Goal: Task Accomplishment & Management: Use online tool/utility

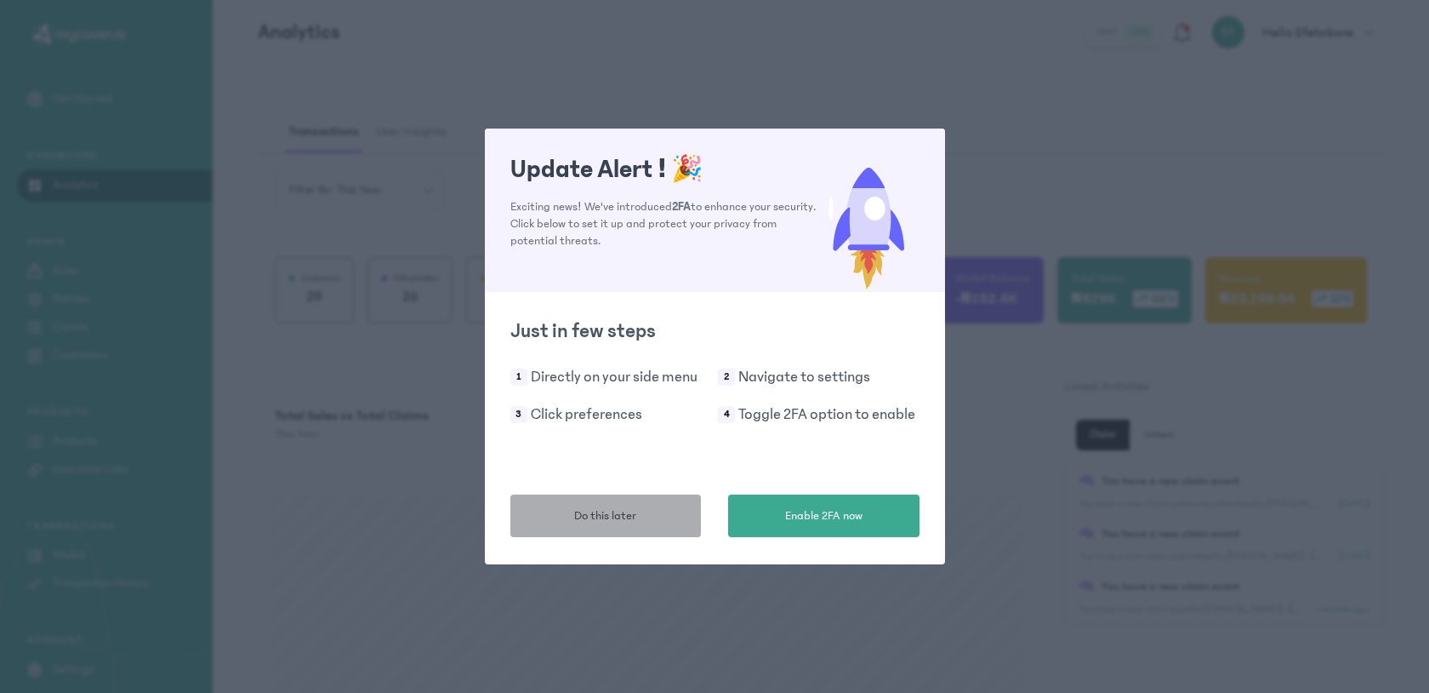
click at [610, 529] on button "Do this later" at bounding box center [606, 515] width 191 height 43
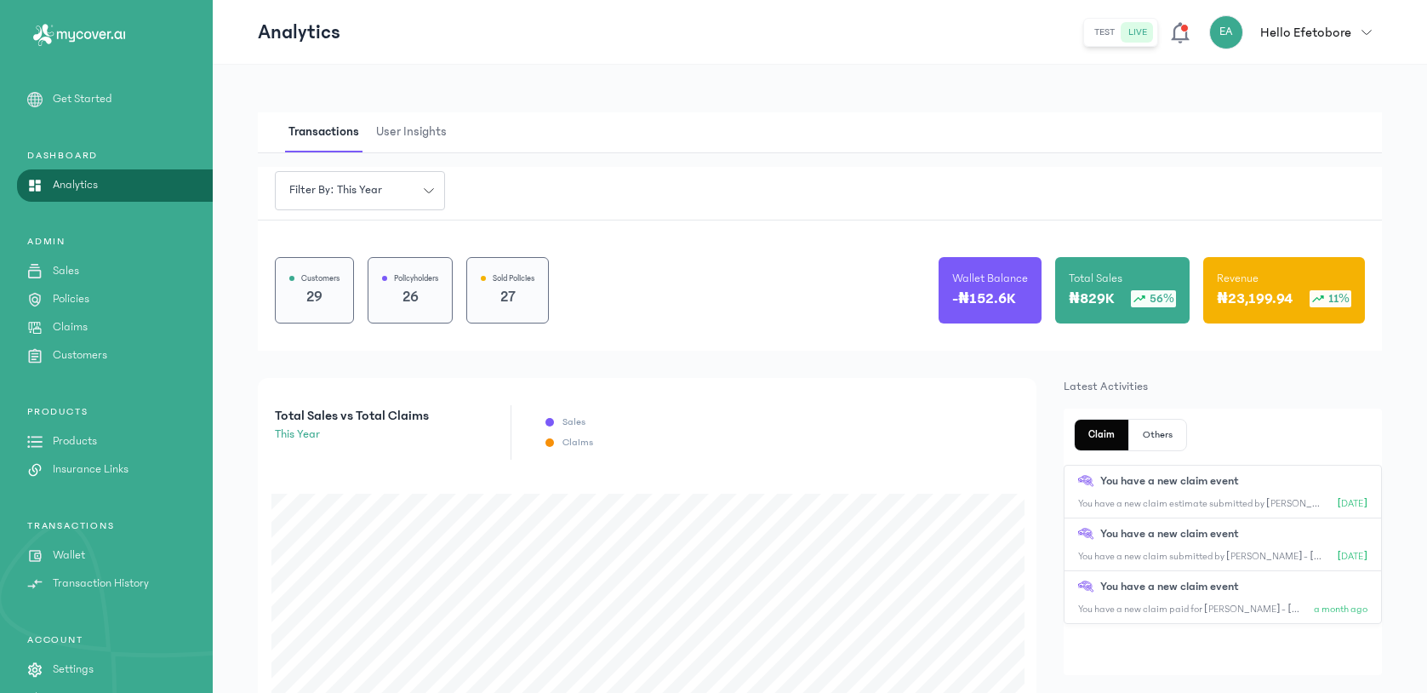
click at [58, 325] on p "Claims" at bounding box center [70, 327] width 35 height 18
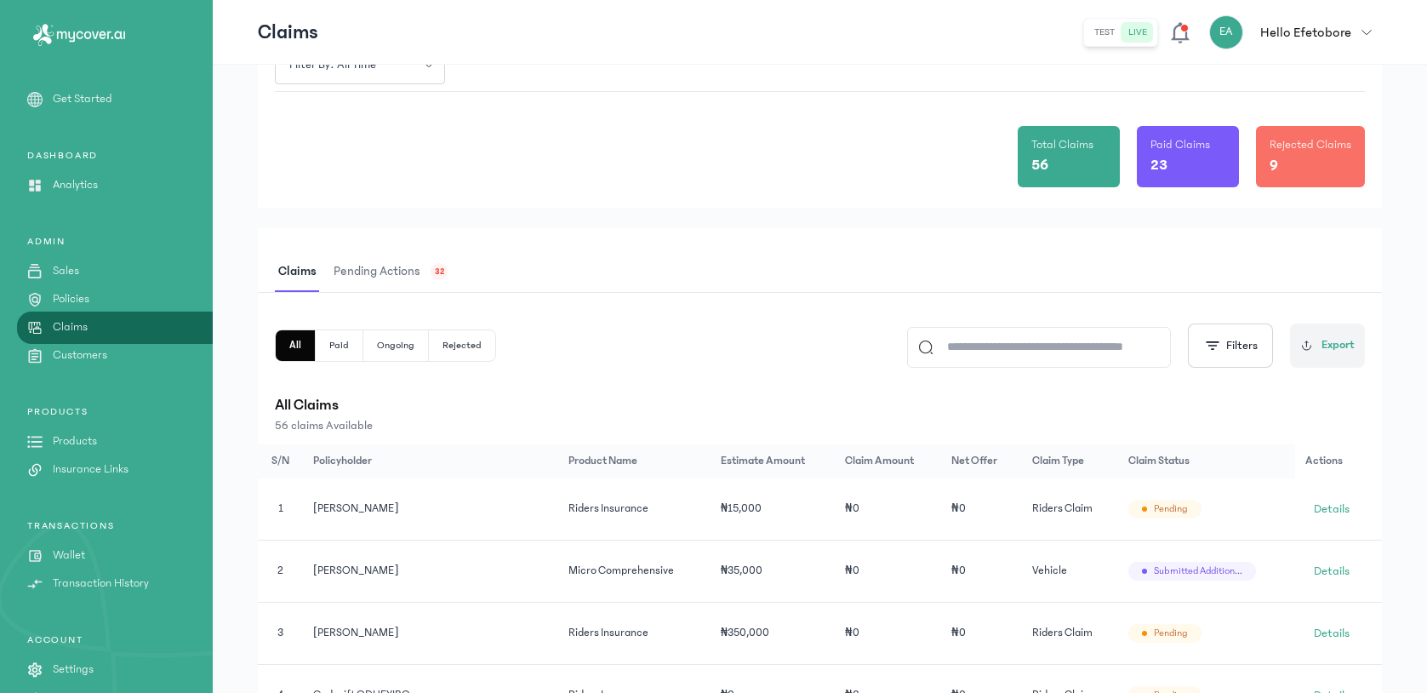
scroll to position [169, 0]
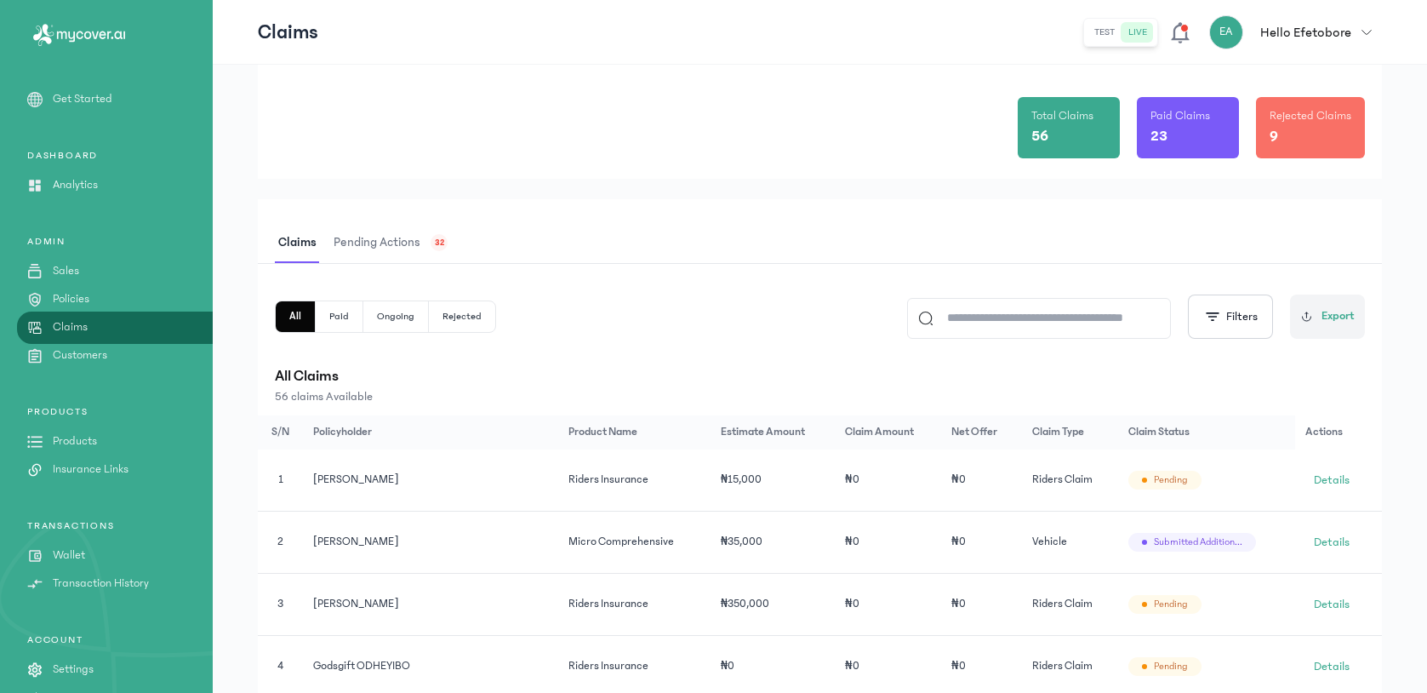
click at [409, 242] on span "Pending actions" at bounding box center [377, 243] width 94 height 40
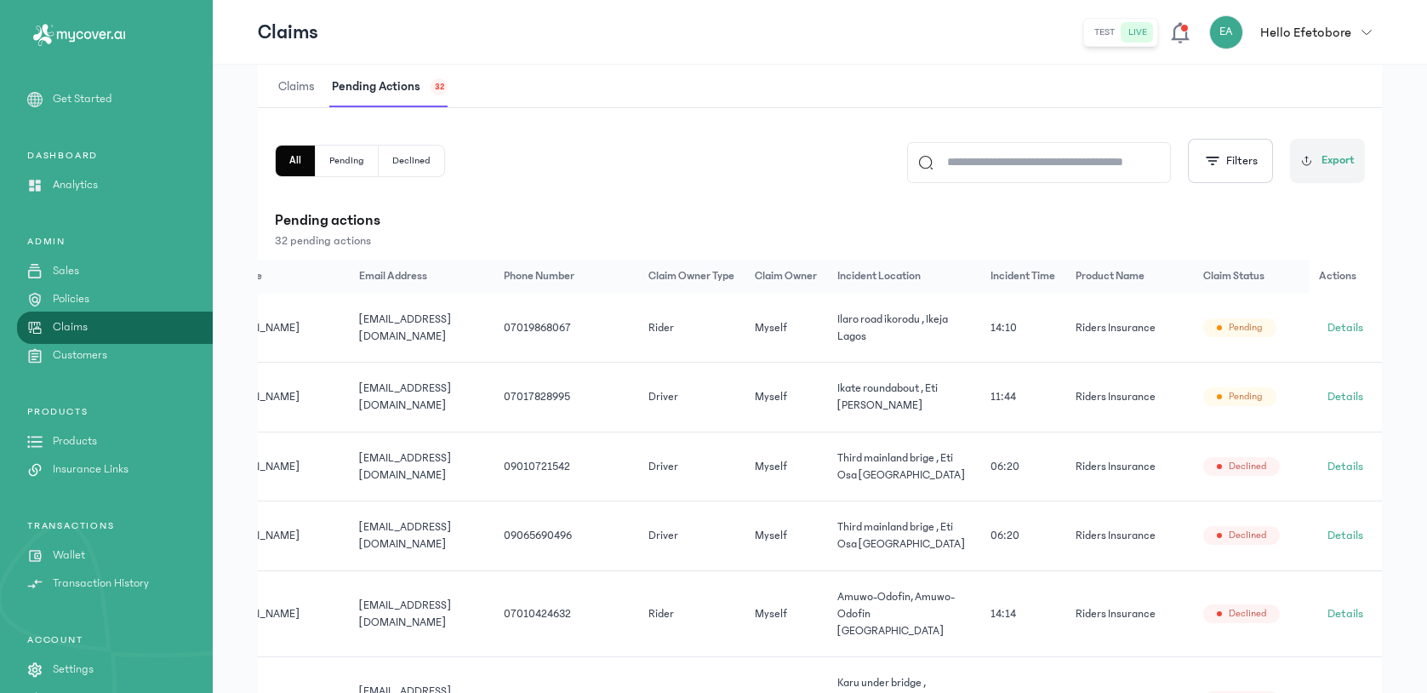
scroll to position [0, 158]
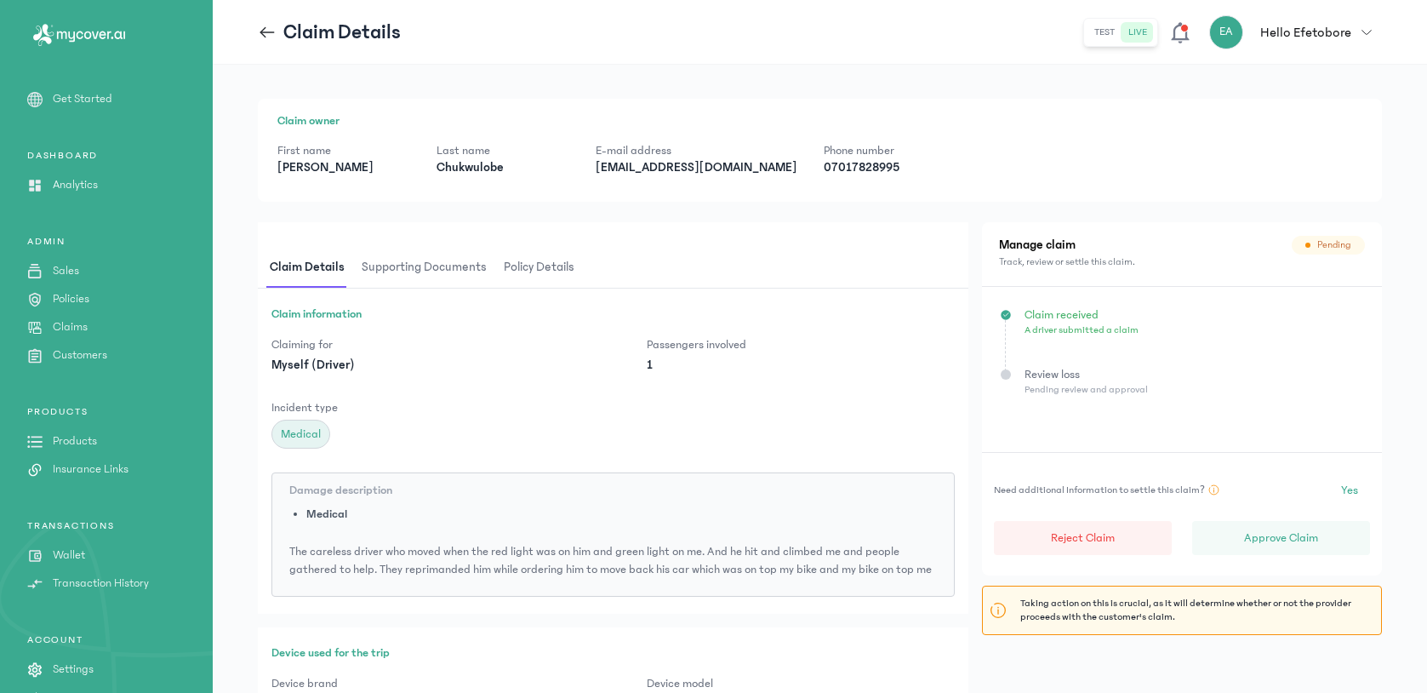
click at [672, 171] on p "johnpaulchukwulobe@yahoo.com" at bounding box center [696, 167] width 201 height 17
copy p "johnpaulchukwulobe@yahoo.com"
click at [856, 167] on p "07017828995" at bounding box center [890, 167] width 132 height 17
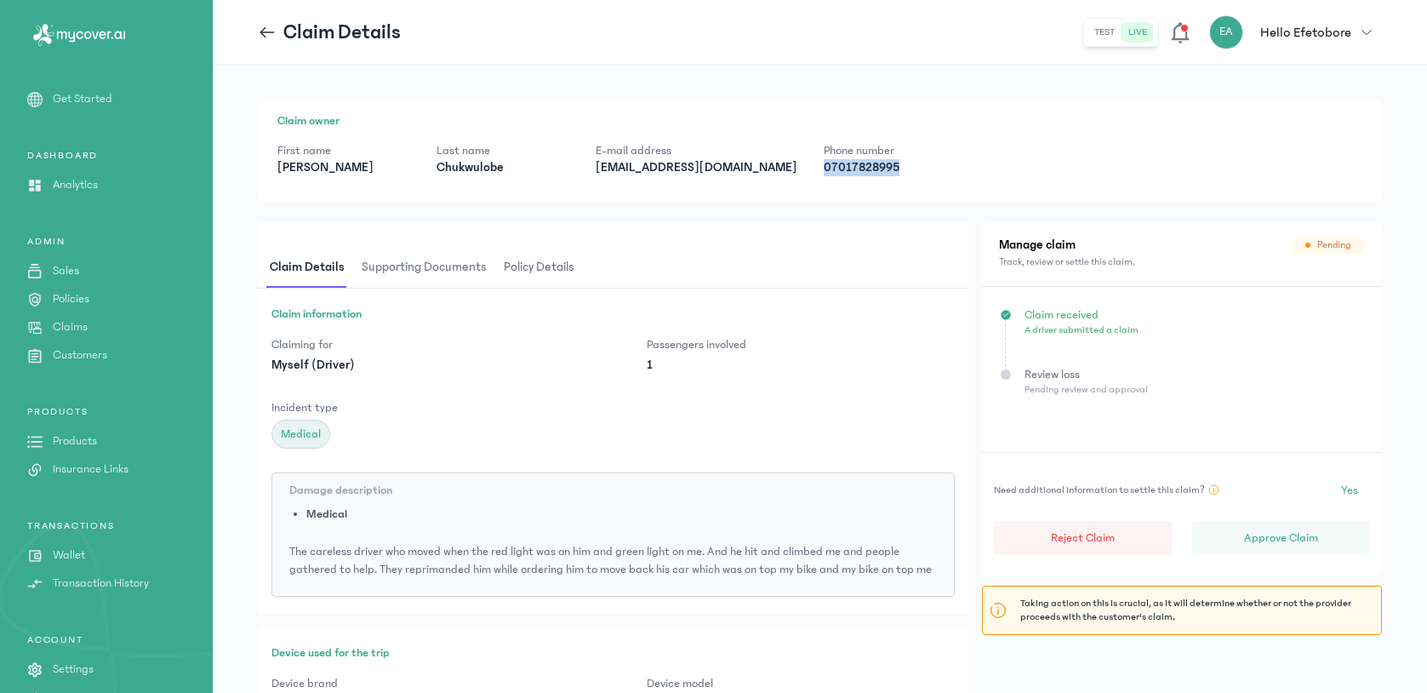
click at [856, 167] on p "07017828995" at bounding box center [890, 167] width 132 height 17
copy div "07017828995"
click at [446, 273] on span "Supporting documents" at bounding box center [424, 268] width 132 height 40
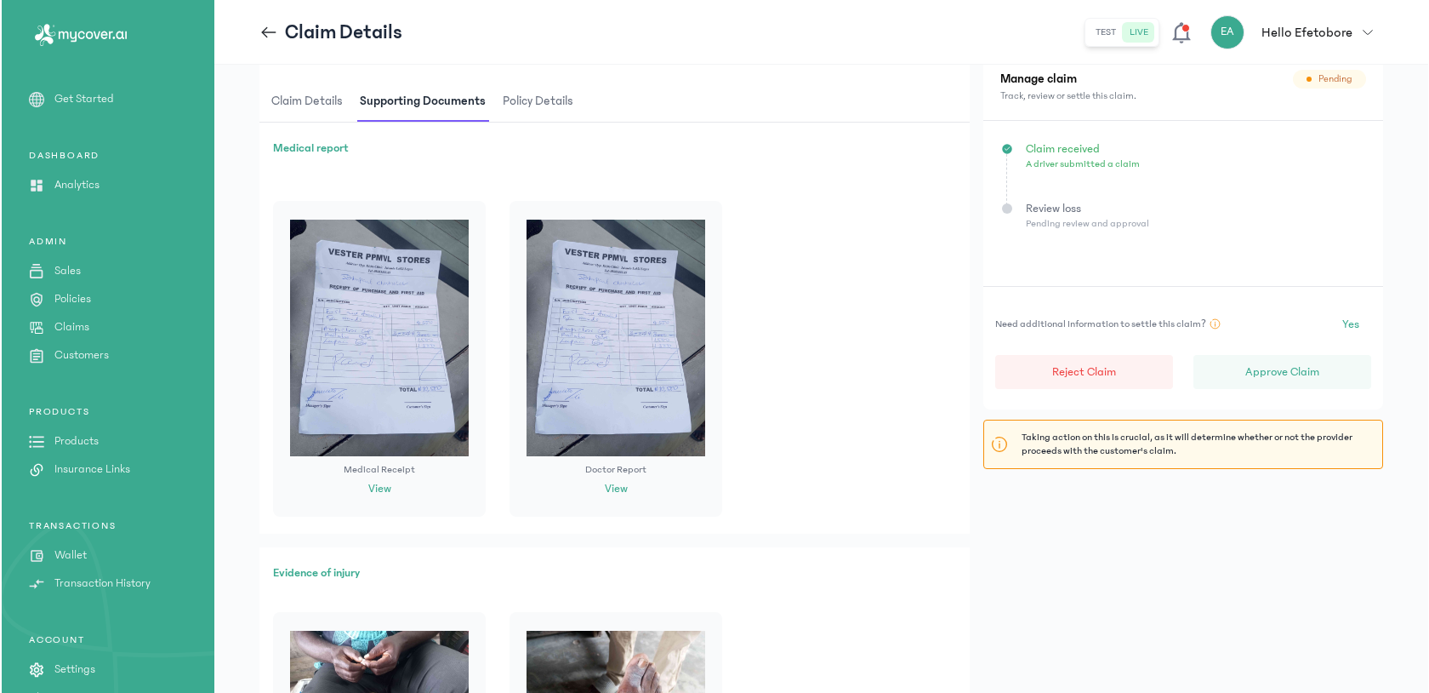
scroll to position [71, 0]
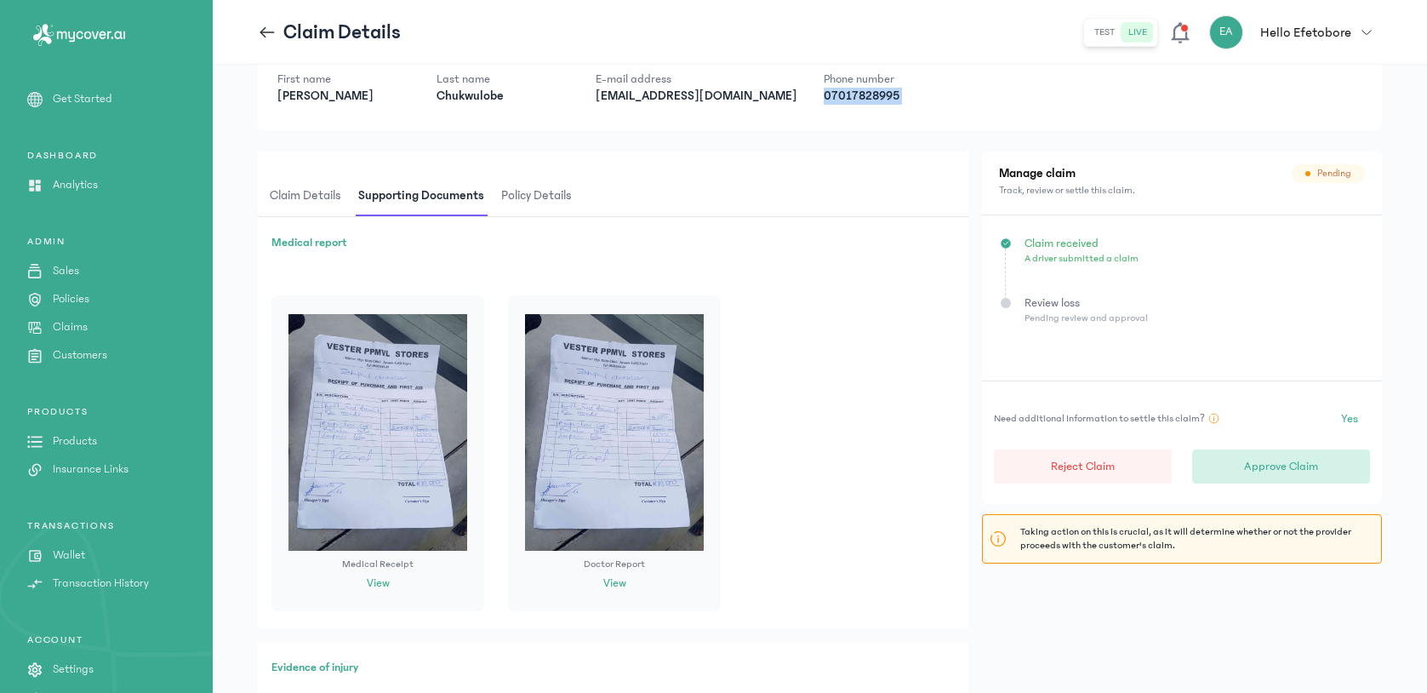
click at [1258, 471] on p "Approve Claim" at bounding box center [1281, 466] width 74 height 17
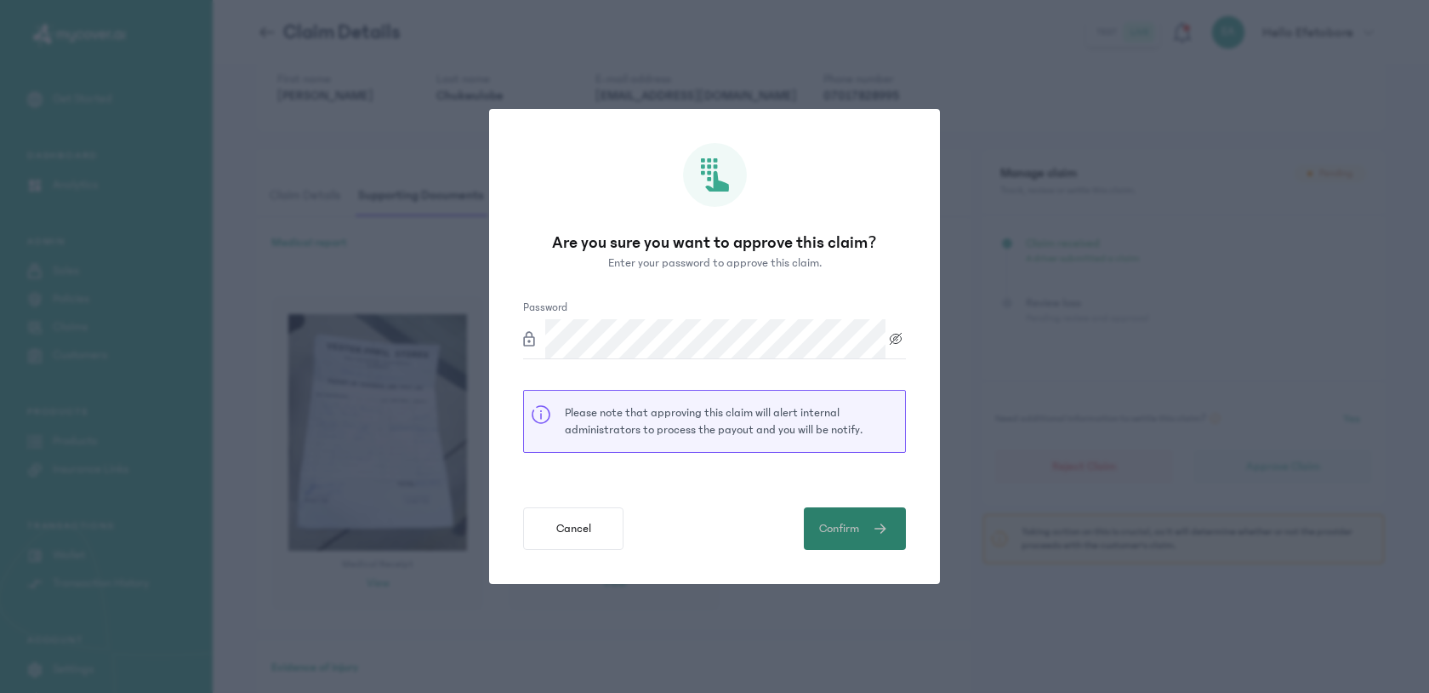
click at [885, 538] on icon "submit" at bounding box center [880, 528] width 15 height 20
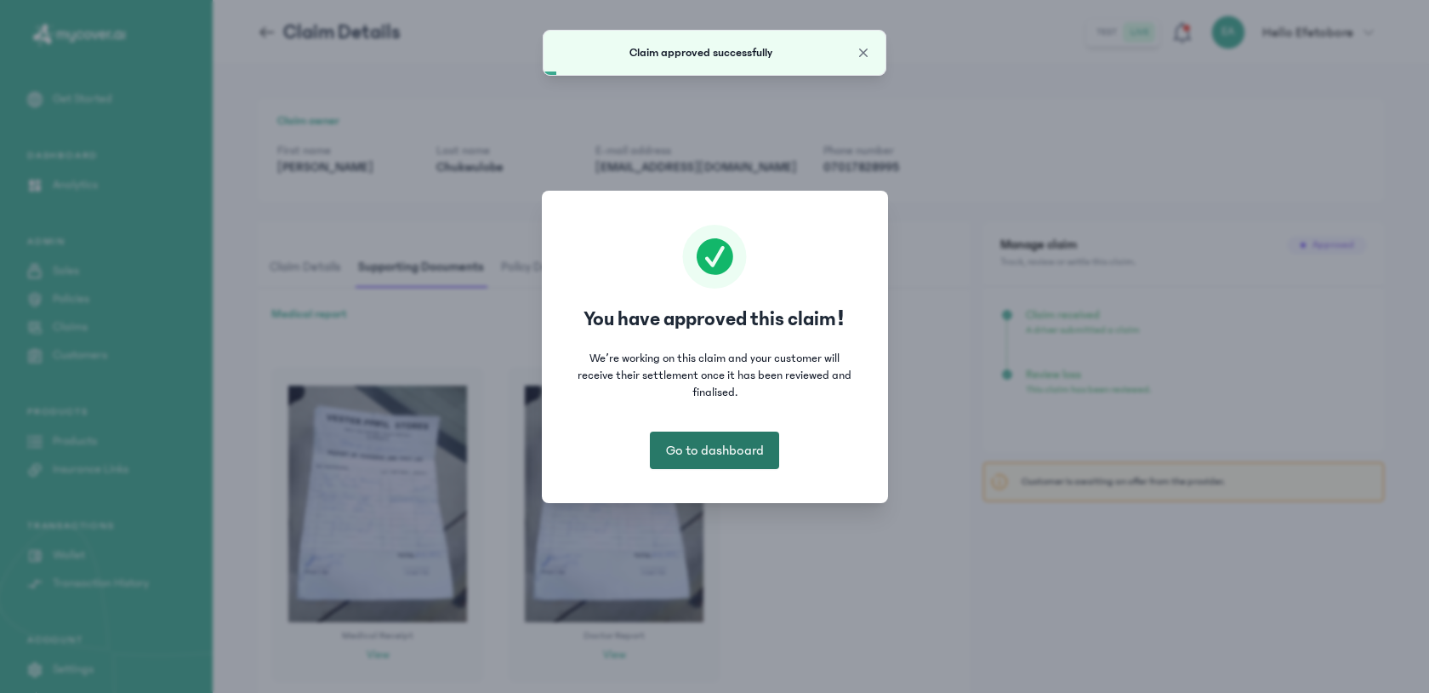
click at [739, 440] on span "Go to dashboard" at bounding box center [715, 450] width 98 height 20
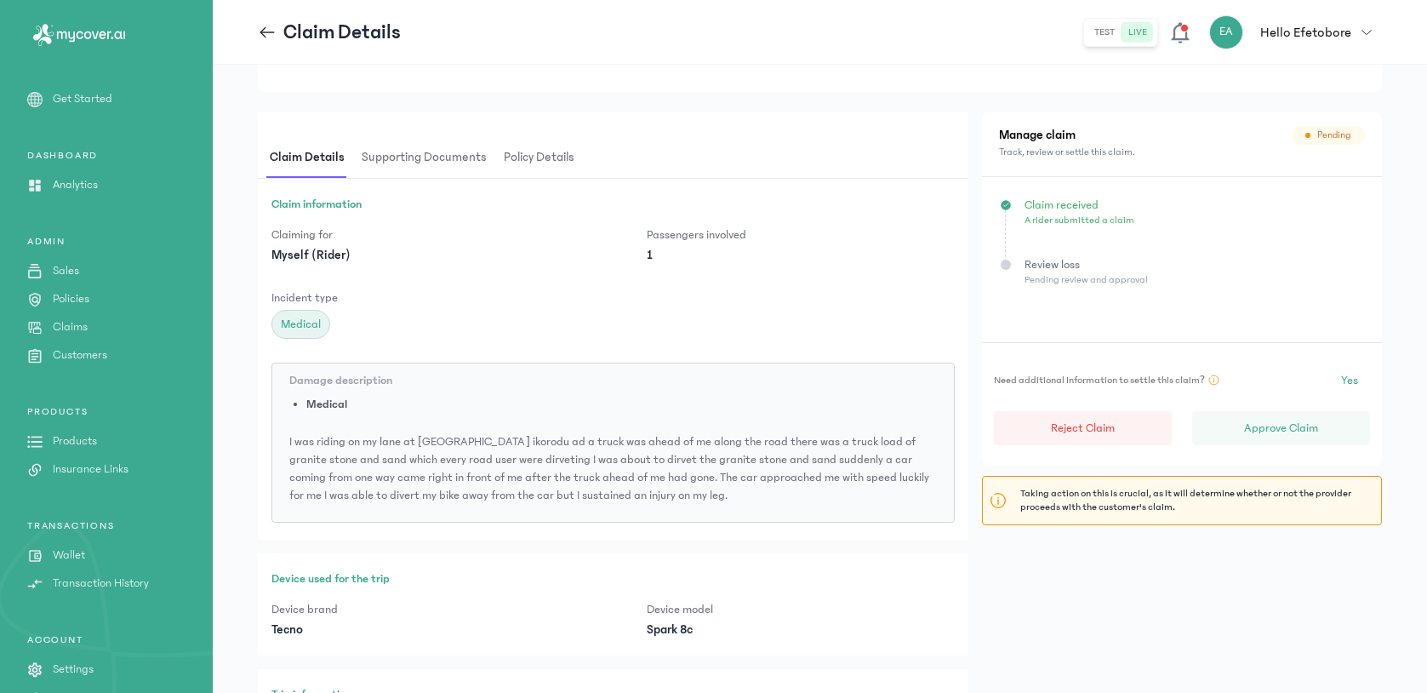
scroll to position [101, 0]
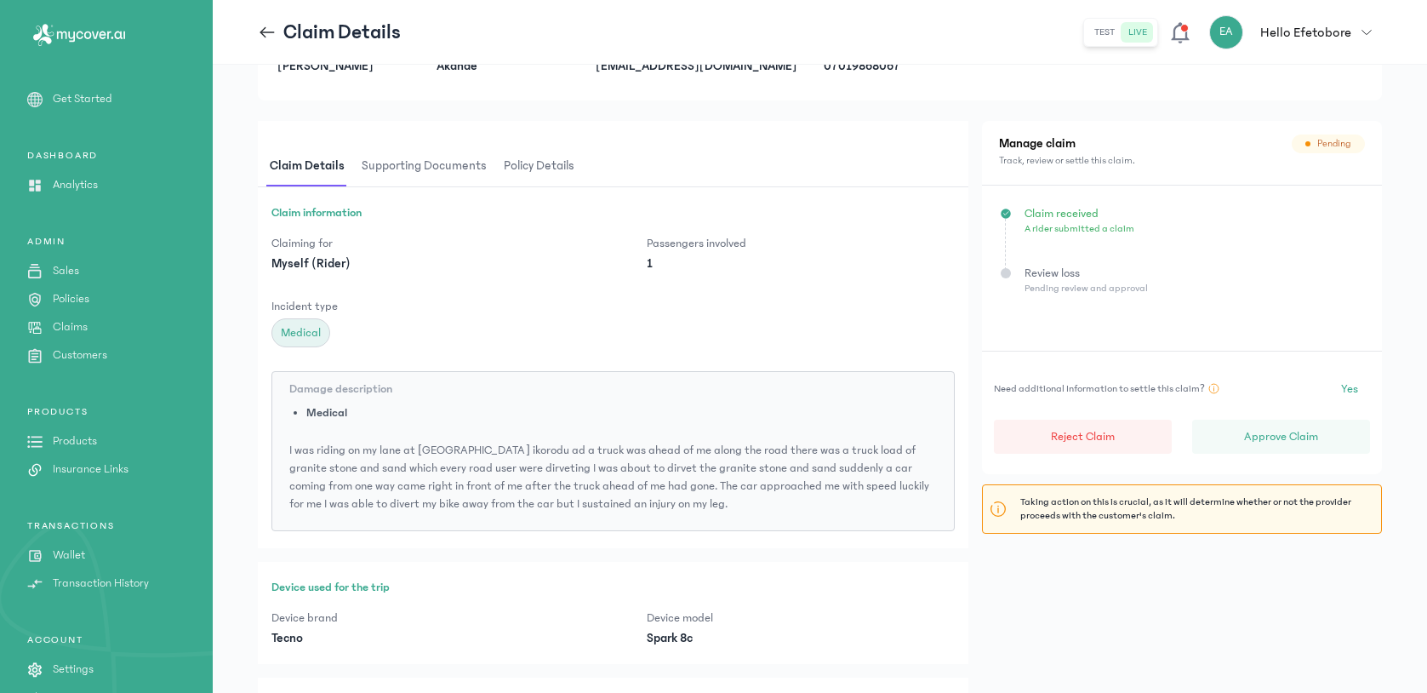
click at [692, 65] on p "[EMAIL_ADDRESS][DOMAIN_NAME]" at bounding box center [696, 66] width 201 height 17
click at [650, 70] on p "[EMAIL_ADDRESS][DOMAIN_NAME]" at bounding box center [696, 66] width 201 height 17
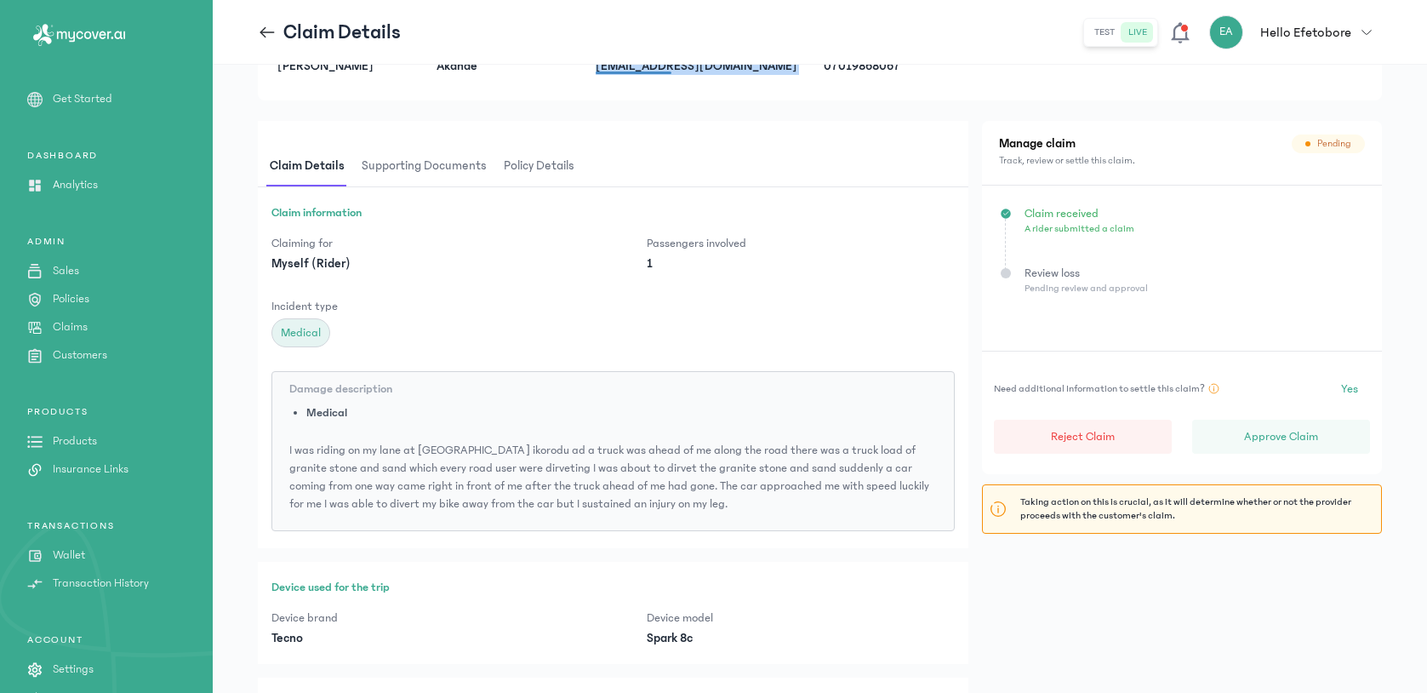
click at [650, 70] on p "[EMAIL_ADDRESS][DOMAIN_NAME]" at bounding box center [696, 66] width 201 height 17
copy p "[EMAIL_ADDRESS][DOMAIN_NAME]"
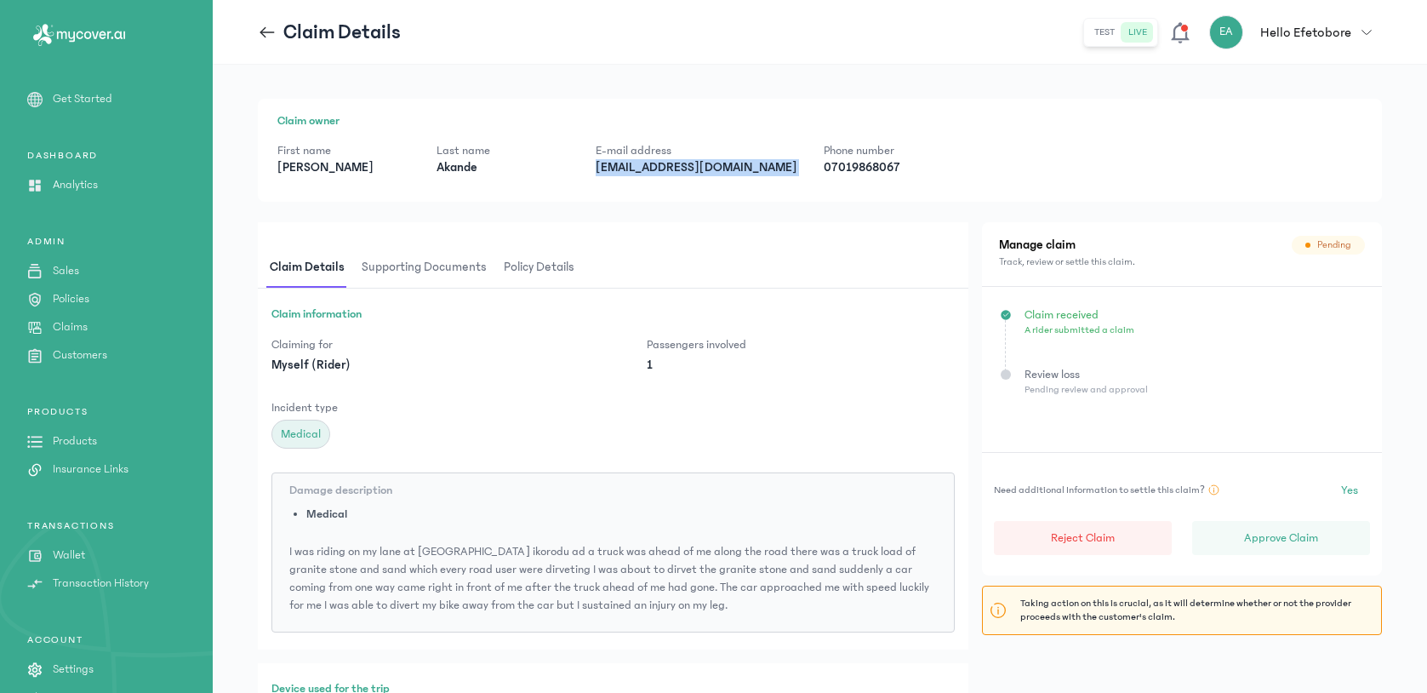
click at [651, 178] on div "Claim owner First name [PERSON_NAME] Last name [PERSON_NAME] E-mail address [EM…" at bounding box center [820, 150] width 1124 height 103
click at [651, 176] on div "Claim owner First name [PERSON_NAME] Last name [PERSON_NAME] E-mail address [EM…" at bounding box center [820, 150] width 1124 height 103
copy p "[EMAIL_ADDRESS][DOMAIN_NAME]"
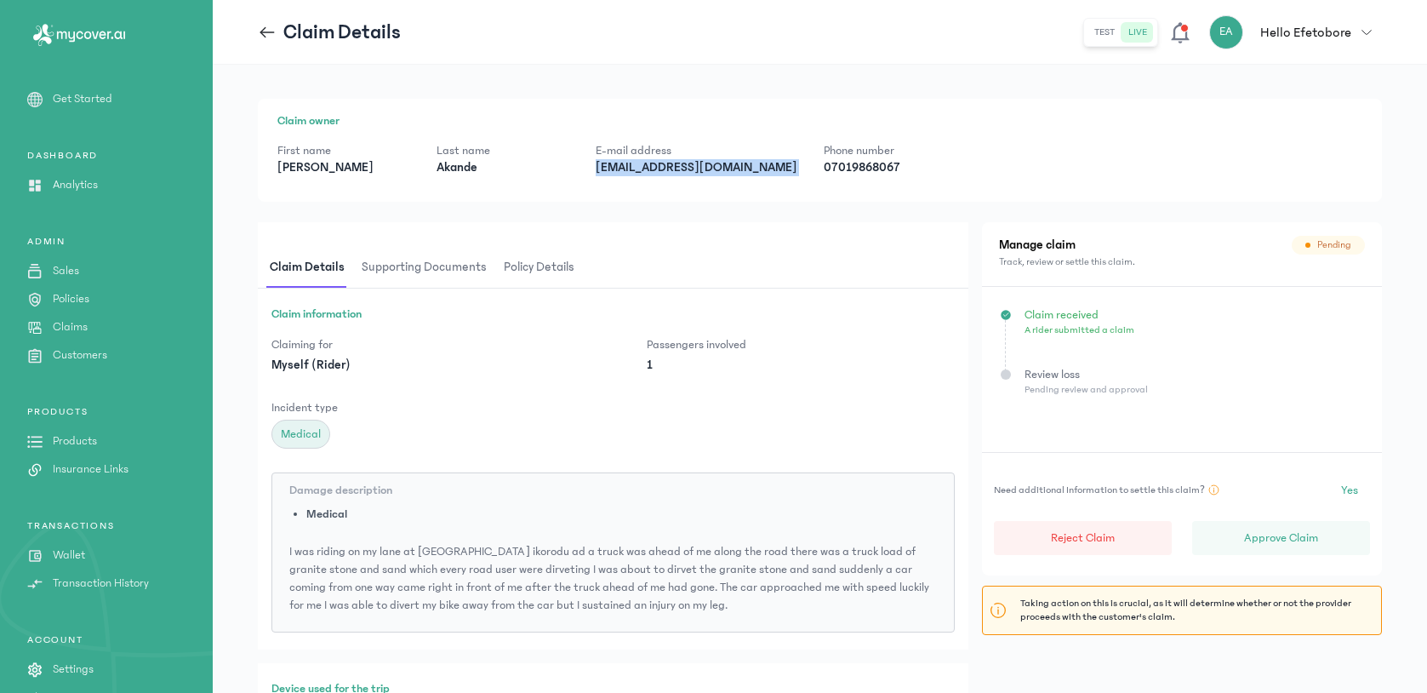
copy p "[EMAIL_ADDRESS][DOMAIN_NAME]"
click at [431, 265] on span "Supporting documents" at bounding box center [424, 268] width 132 height 40
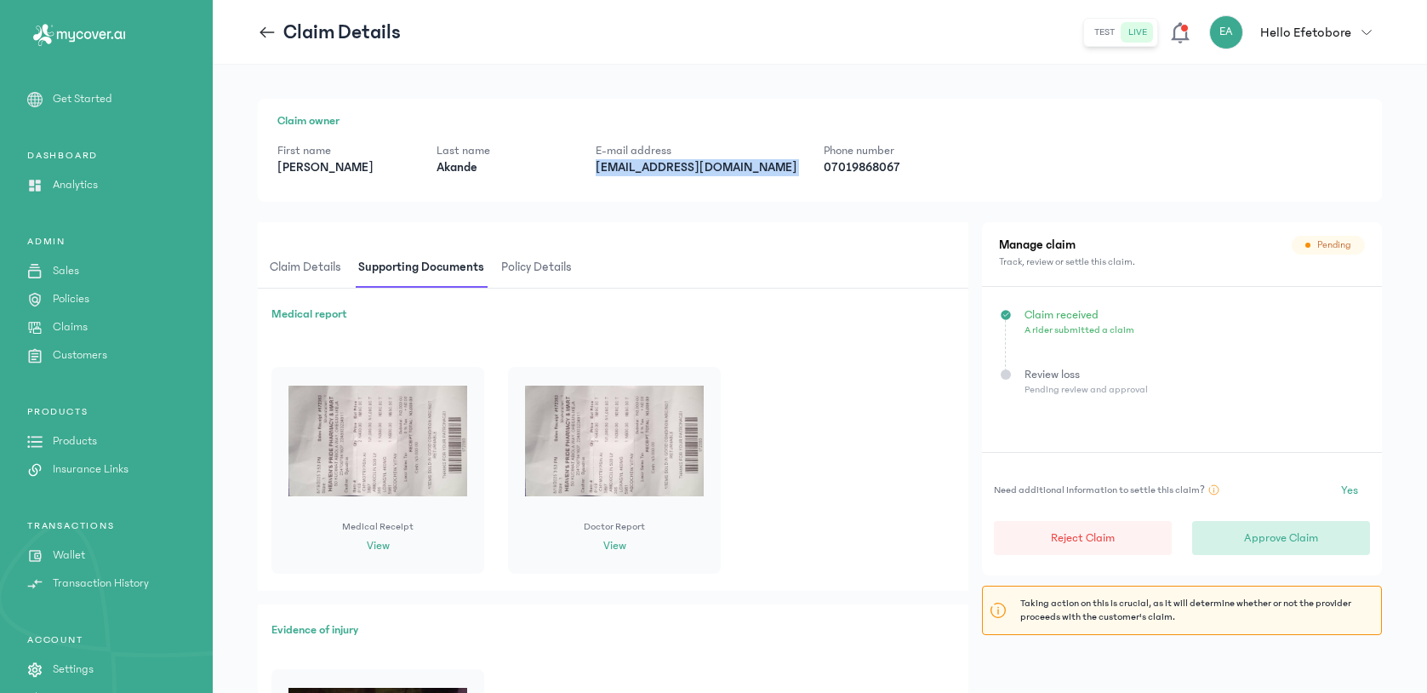
click at [1295, 540] on p "Approve Claim" at bounding box center [1281, 537] width 74 height 17
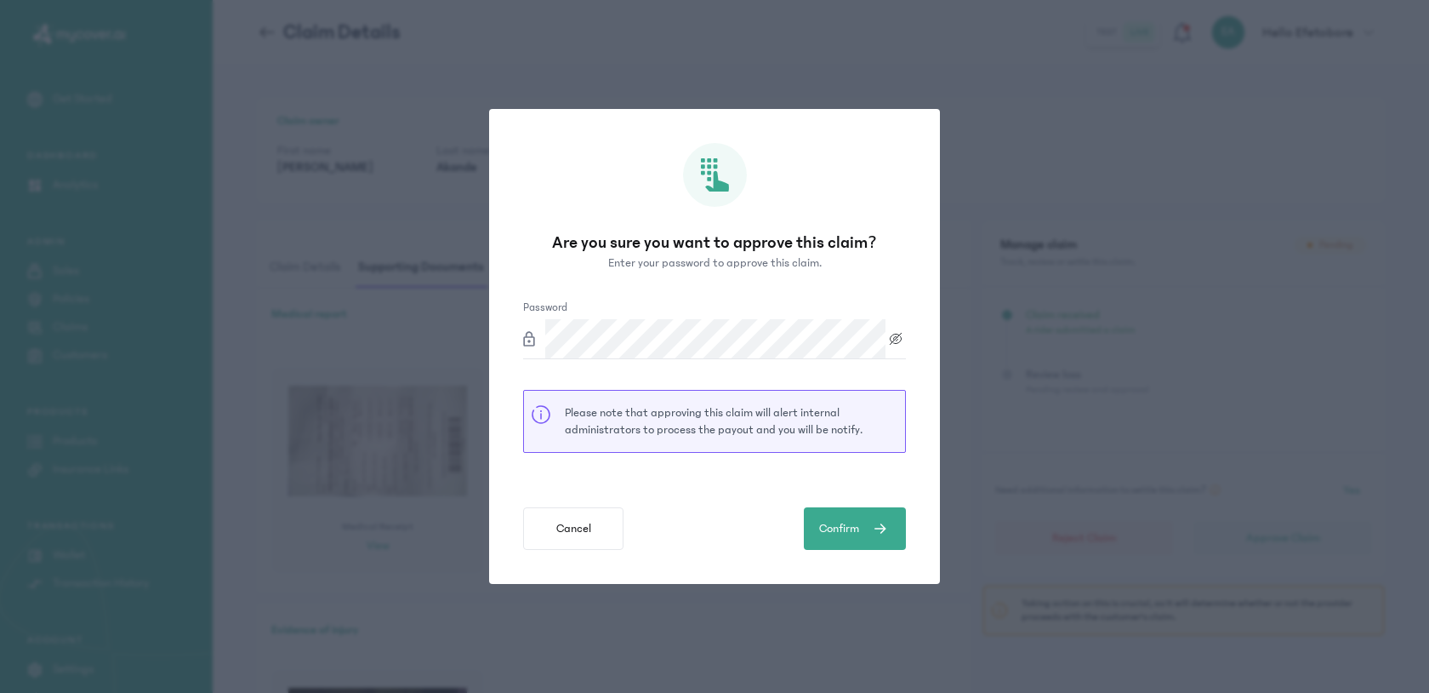
click at [892, 343] on icon at bounding box center [892, 342] width 4 height 4
click at [887, 374] on form "Password Please note that approving this claim will alert internal administrato…" at bounding box center [714, 424] width 383 height 251
click at [870, 517] on button "Confirm" at bounding box center [855, 528] width 102 height 43
